Goal: Information Seeking & Learning: Learn about a topic

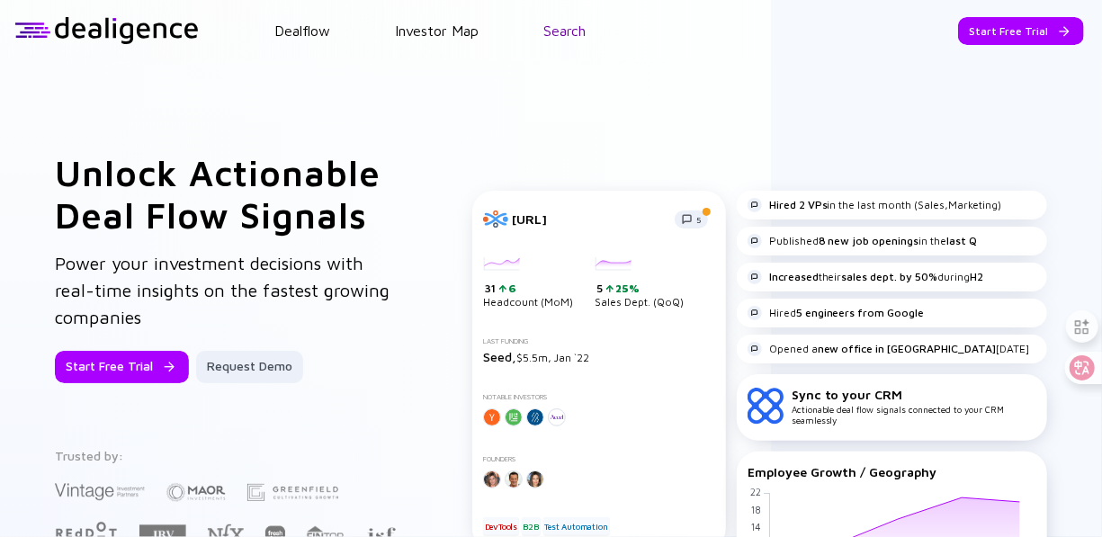
click at [585, 37] on link "Search" at bounding box center [564, 30] width 42 height 16
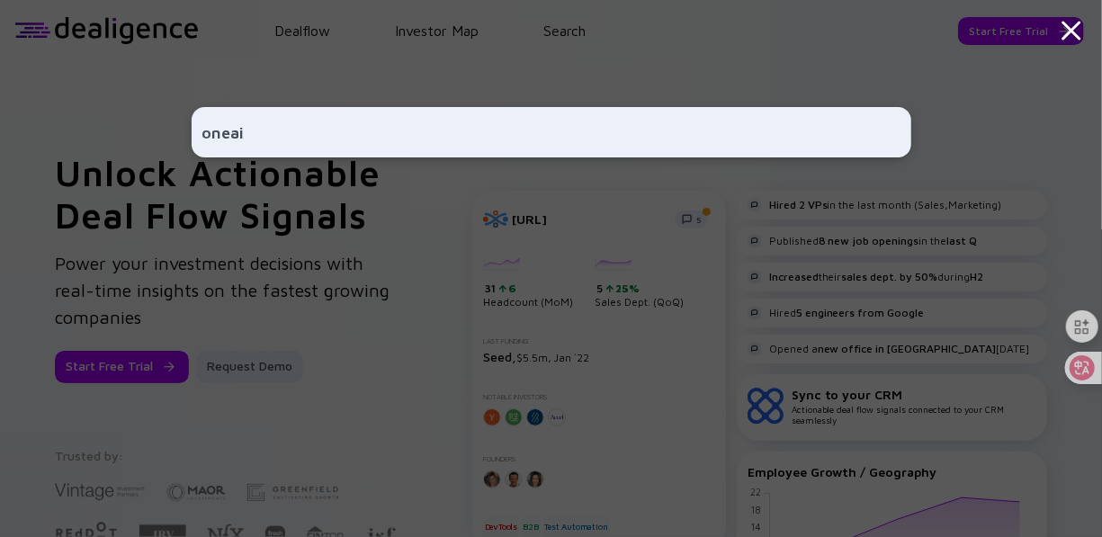
type input "oneai"
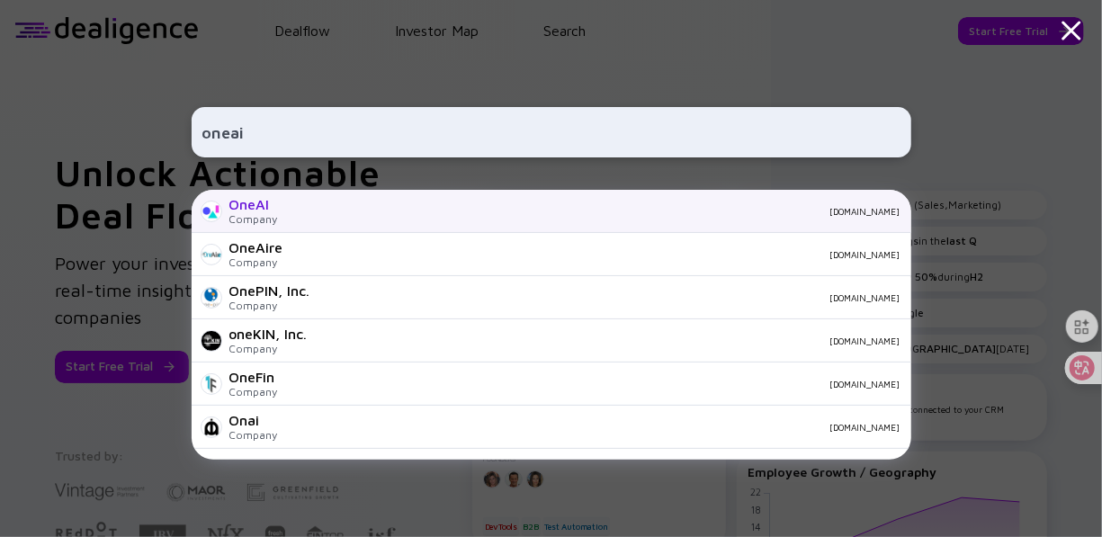
click at [311, 221] on div "OneAI Company [DOMAIN_NAME]" at bounding box center [551, 211] width 719 height 43
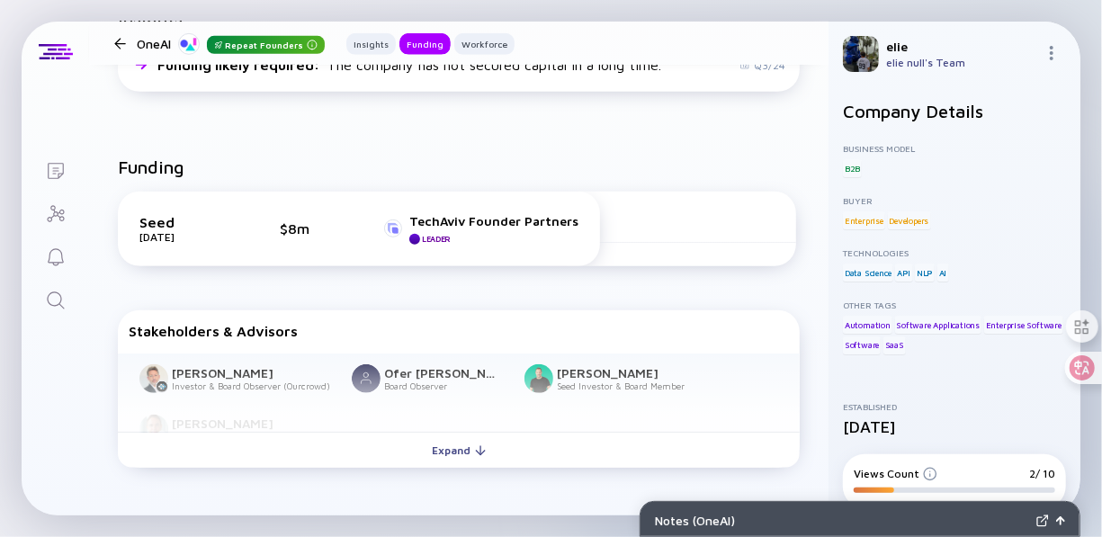
scroll to position [450, 0]
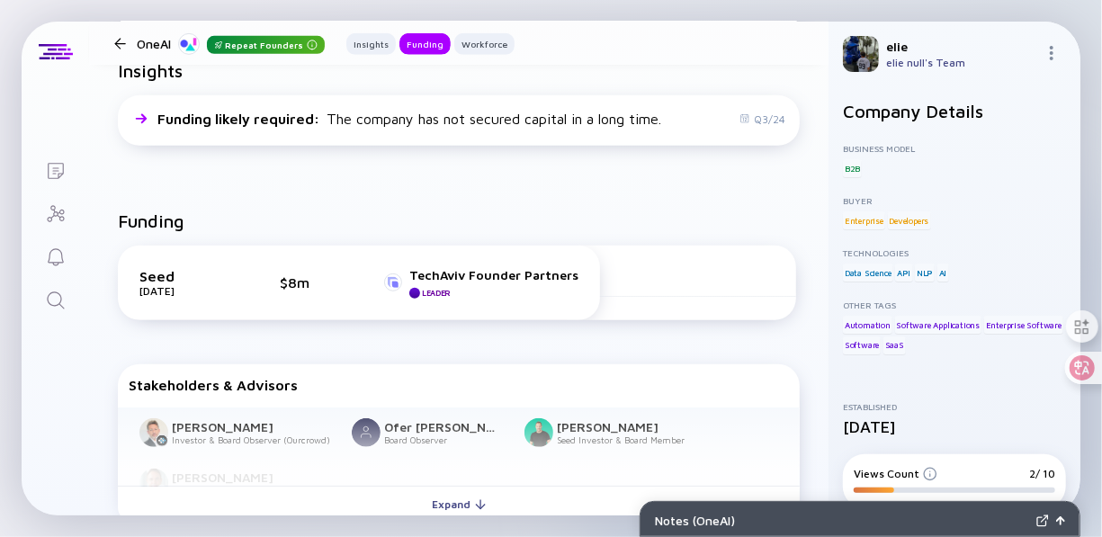
click at [186, 276] on div "Seed" at bounding box center [184, 276] width 90 height 16
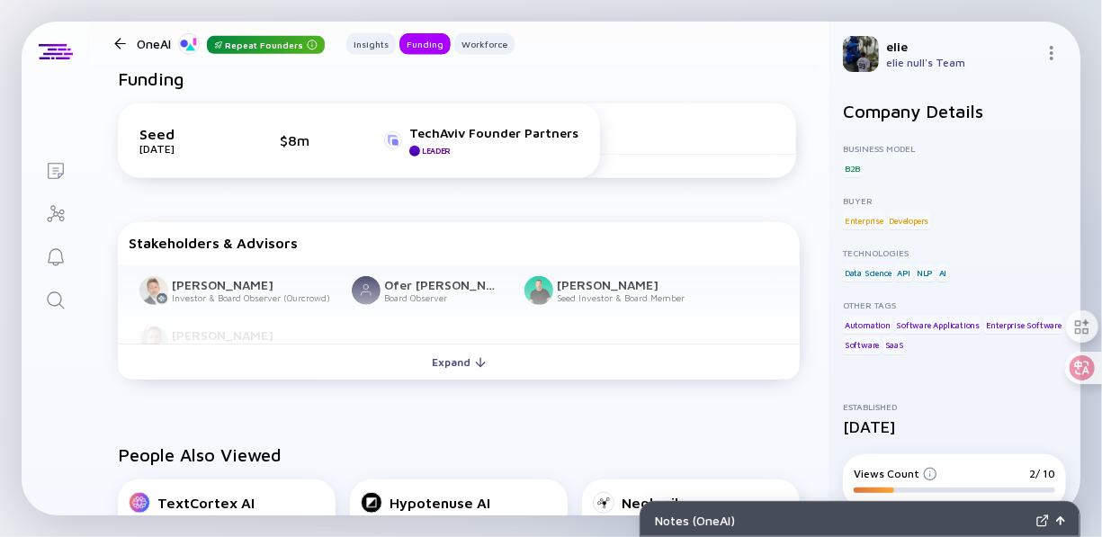
scroll to position [565, 0]
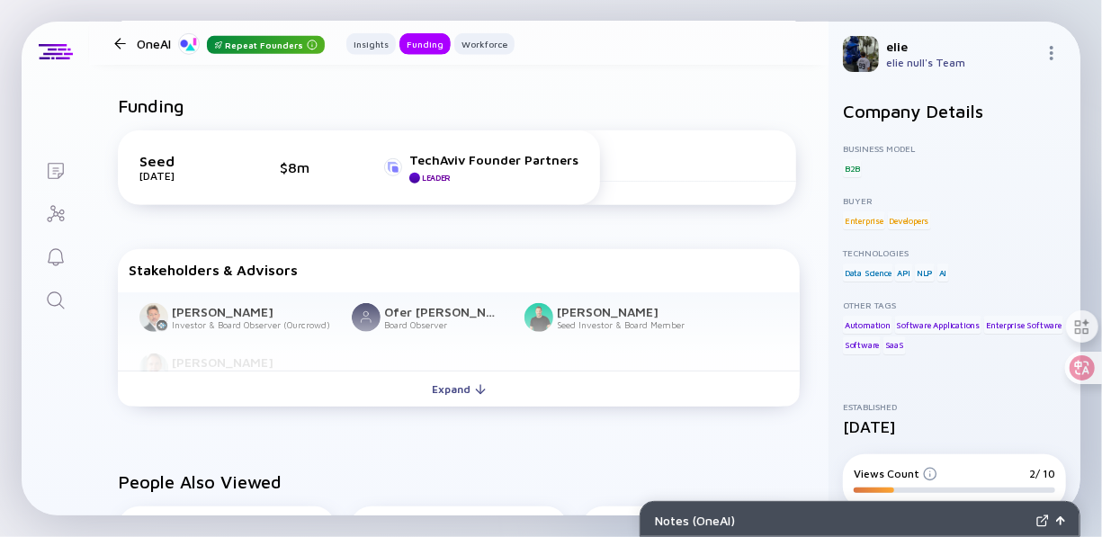
click at [190, 159] on div "Seed" at bounding box center [184, 161] width 90 height 16
click at [620, 179] on div at bounding box center [698, 167] width 196 height 29
drag, startPoint x: 594, startPoint y: 175, endPoint x: 683, endPoint y: 169, distance: 90.1
click at [697, 172] on div at bounding box center [698, 167] width 196 height 29
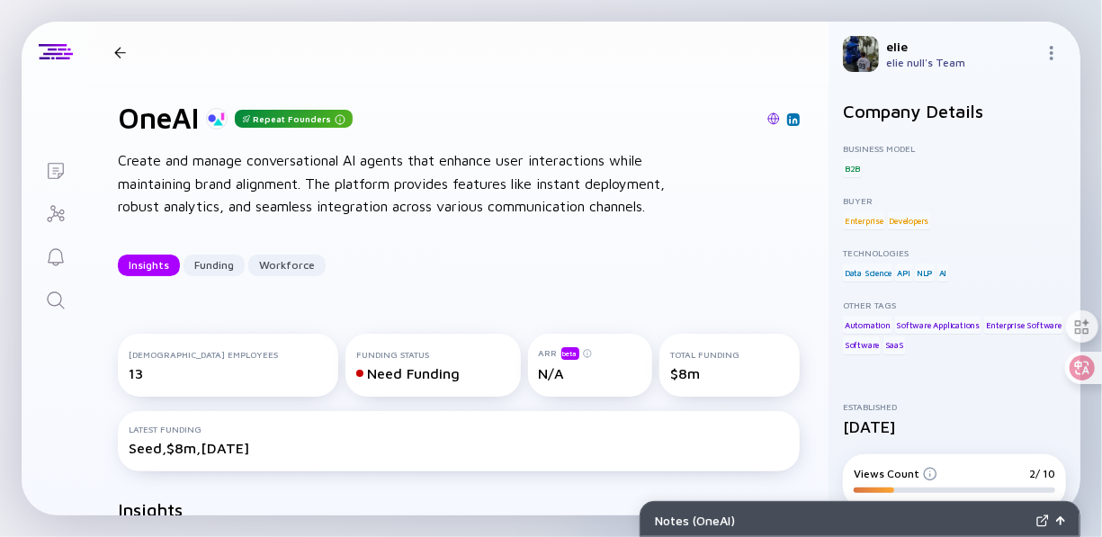
scroll to position [0, 0]
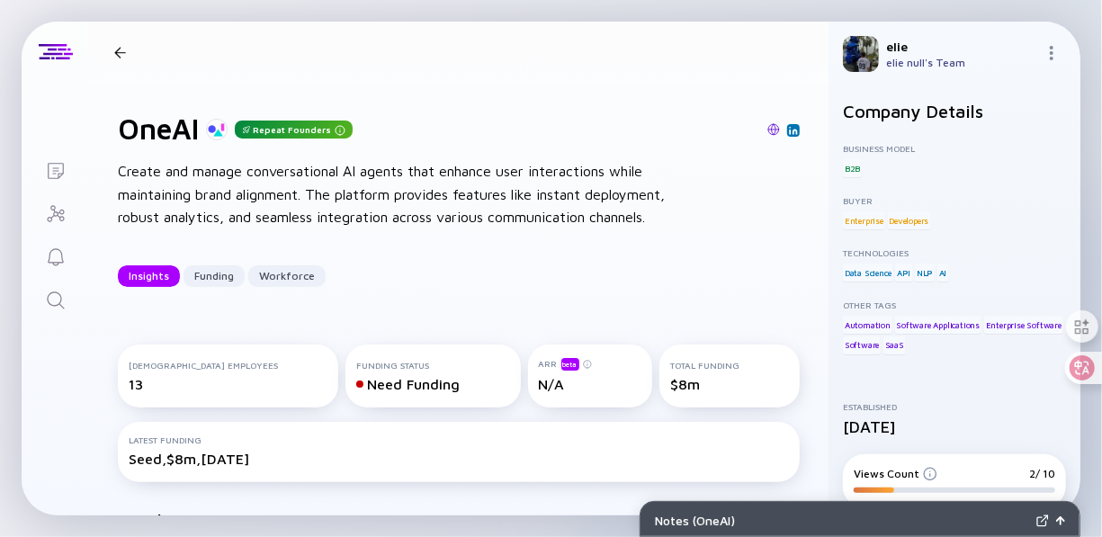
click at [787, 132] on link at bounding box center [793, 130] width 13 height 13
click at [114, 49] on div at bounding box center [120, 53] width 12 height 12
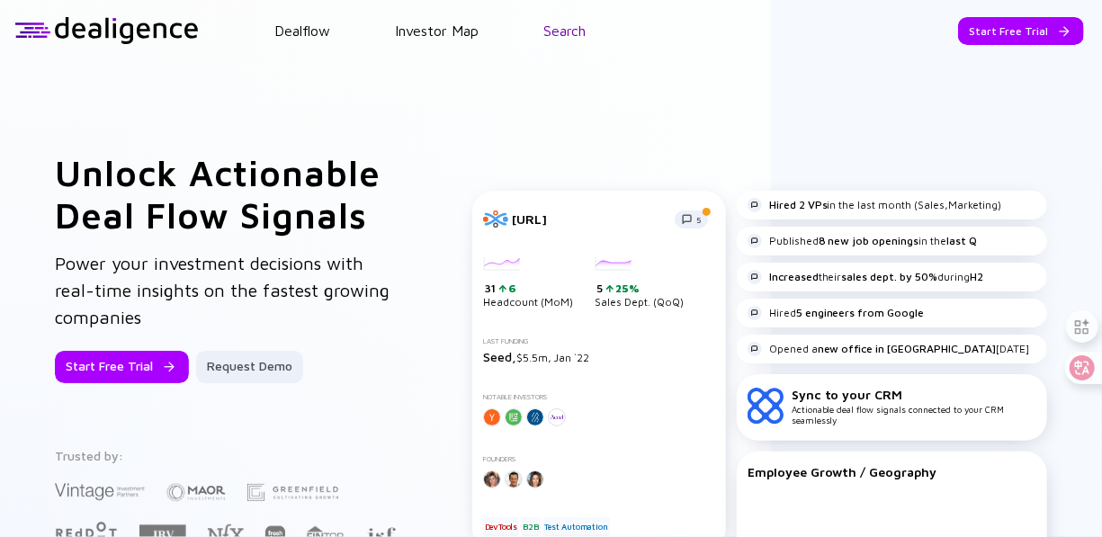
click at [585, 30] on link "Search" at bounding box center [564, 30] width 42 height 16
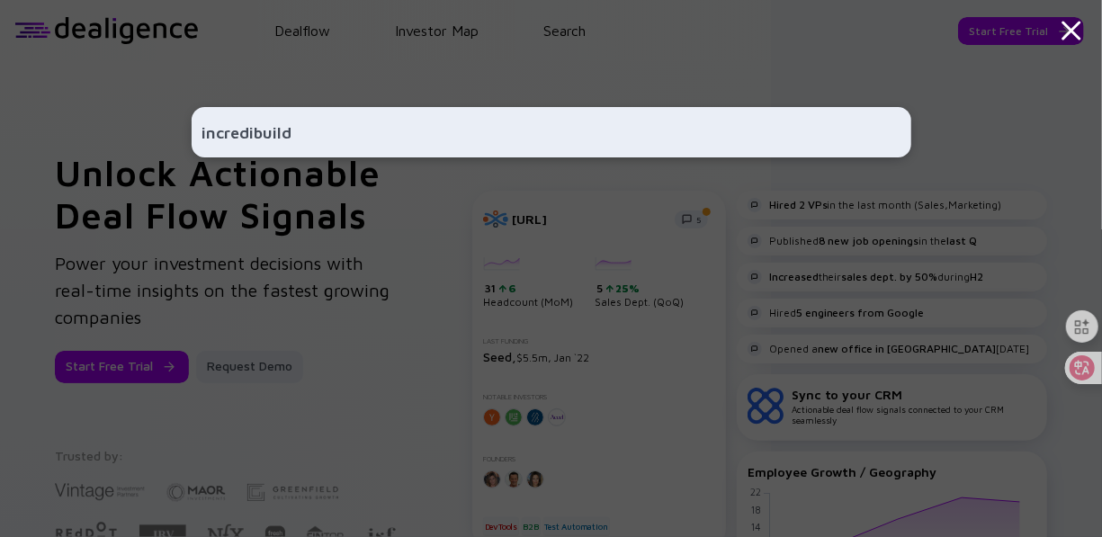
type input "incredibuild"
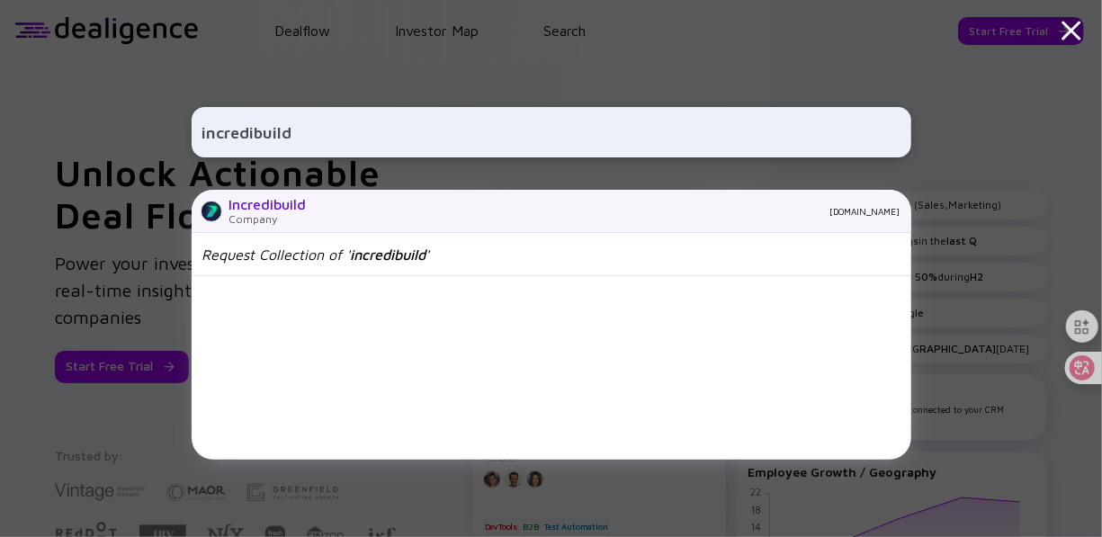
click at [302, 215] on div "Company" at bounding box center [267, 218] width 77 height 13
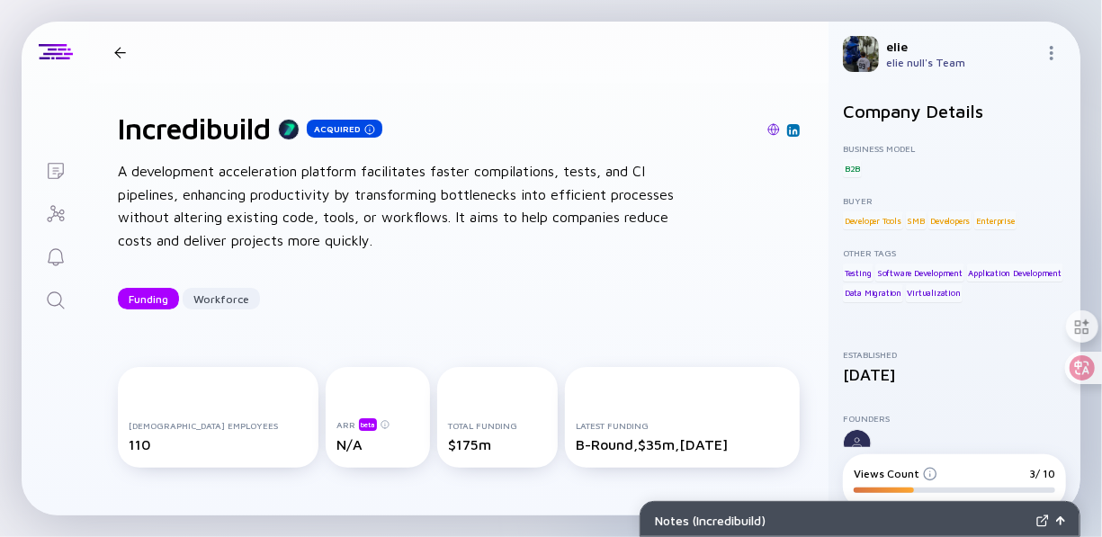
click at [129, 59] on div "Incredibuild Acquired Funding Workforce" at bounding box center [278, 51] width 343 height 23
click at [119, 57] on div at bounding box center [120, 53] width 12 height 12
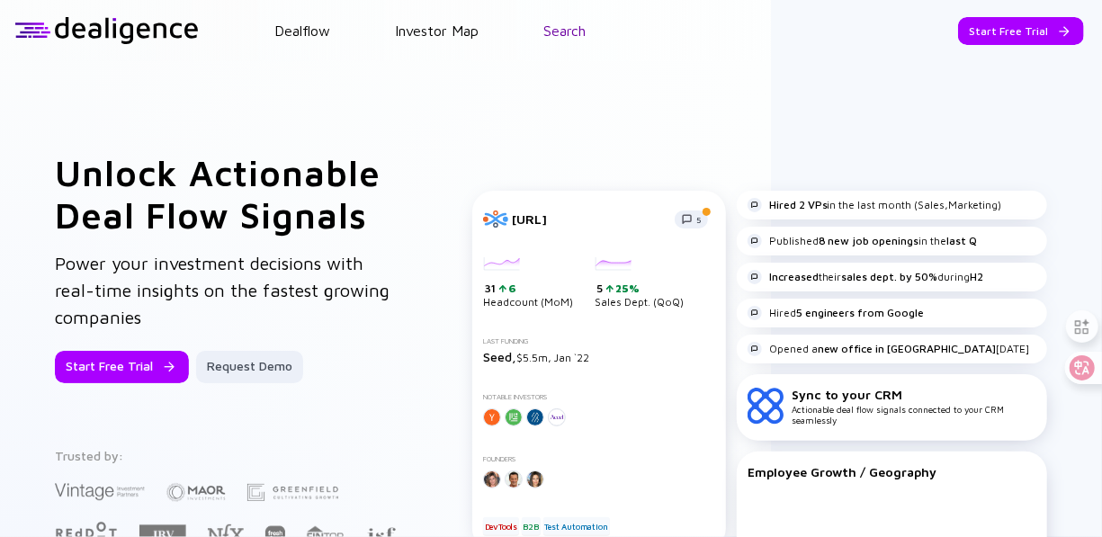
click at [560, 33] on link "Search" at bounding box center [564, 30] width 42 height 16
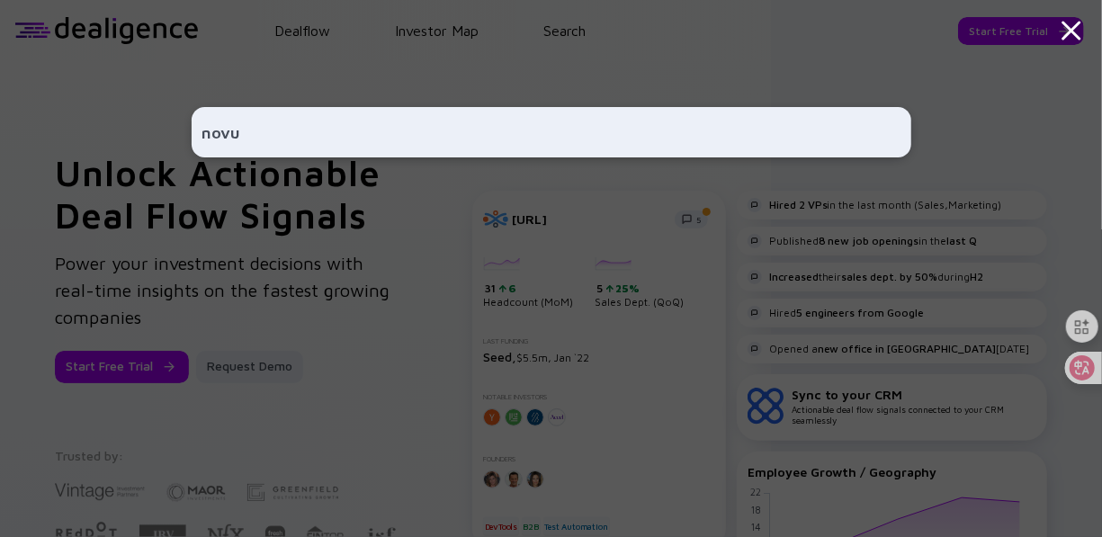
type input "novu"
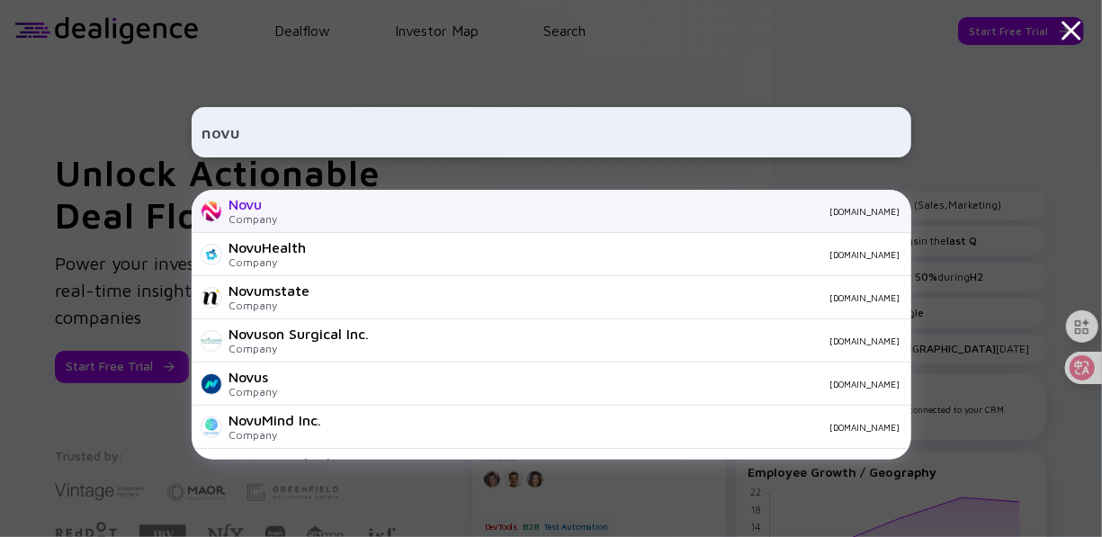
click at [331, 210] on div "[DOMAIN_NAME]" at bounding box center [596, 211] width 608 height 11
